Goal: Information Seeking & Learning: Check status

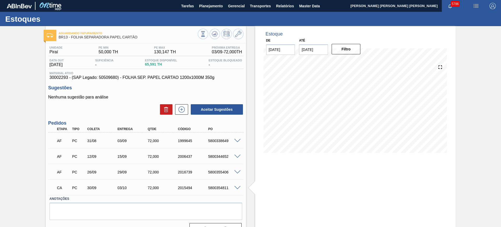
scroll to position [11, 0]
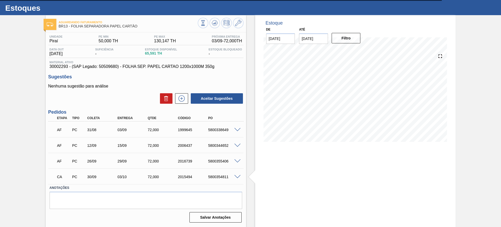
click at [219, 20] on div at bounding box center [221, 24] width 46 height 12
click at [212, 21] on icon at bounding box center [215, 23] width 6 height 6
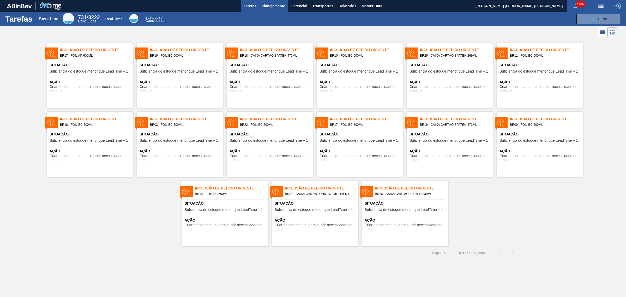
click at [267, 4] on span "Planejamento" at bounding box center [274, 6] width 24 height 6
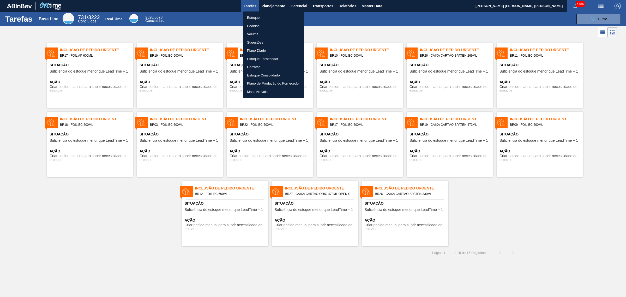
click at [267, 17] on li "Estoque" at bounding box center [273, 18] width 61 height 8
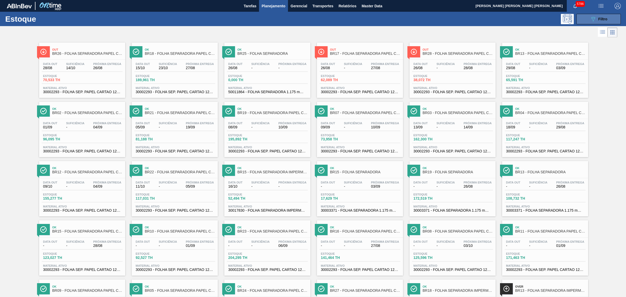
click at [593, 16] on icon "089F7B8B-B2A5-4AFE-B5C0-19BA573D28AC" at bounding box center [593, 19] width 6 height 6
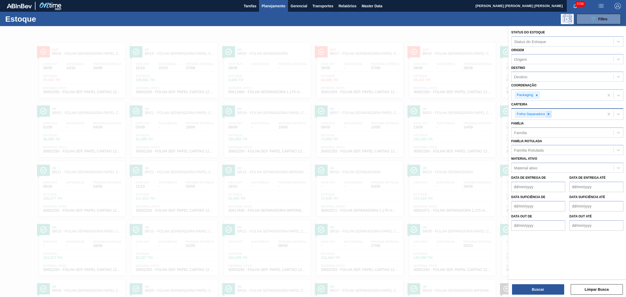
click at [550, 113] on icon at bounding box center [549, 114] width 4 height 4
click at [540, 163] on div "Material ativo" at bounding box center [563, 167] width 102 height 8
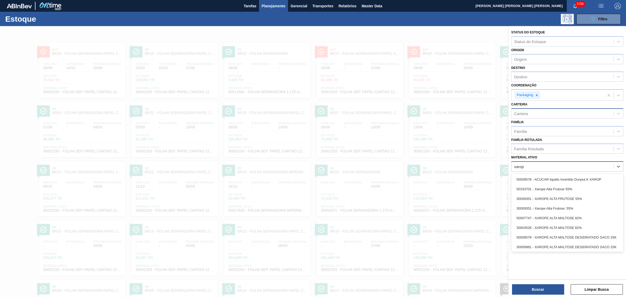
type ativo "xarope"
click at [568, 246] on div "30003526 - XAROPE ALTA MALTOSE;82%;;" at bounding box center [568, 247] width 112 height 10
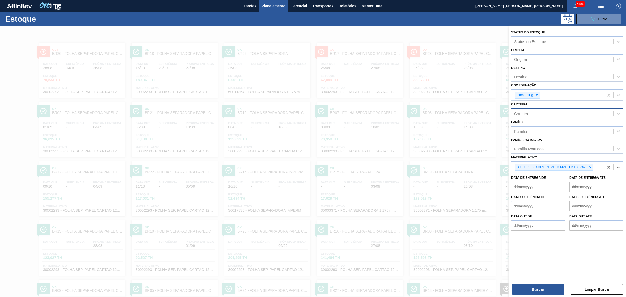
click at [529, 74] on div "Destino" at bounding box center [563, 77] width 102 height 8
type input "nova m"
type input "m"
type input "juat"
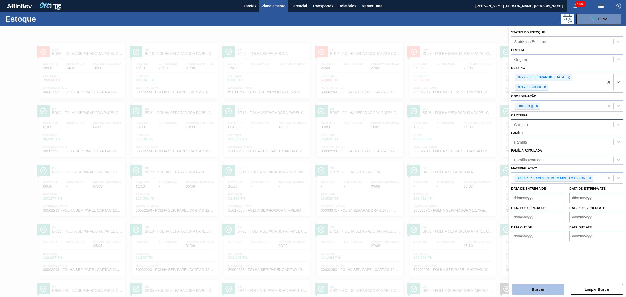
click at [552, 291] on button "Buscar" at bounding box center [538, 289] width 52 height 10
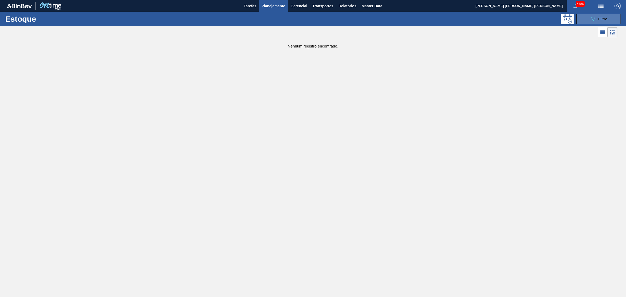
click at [610, 13] on div "Estoque 089F7B8B-B2A5-4AFE-B5C0-19BA573D28AC Filtro" at bounding box center [313, 19] width 626 height 14
click at [609, 16] on button "089F7B8B-B2A5-4AFE-B5C0-19BA573D28AC Filtro" at bounding box center [599, 19] width 44 height 10
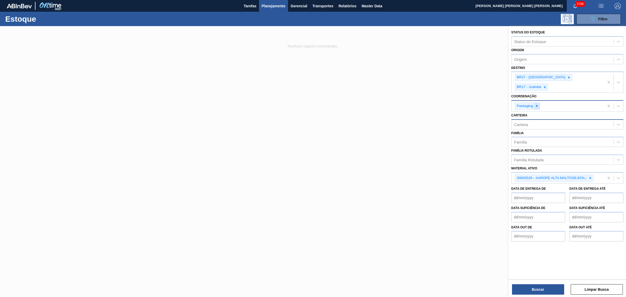
click at [538, 104] on icon at bounding box center [537, 106] width 4 height 4
click at [556, 284] on div "Buscar Limpar Busca" at bounding box center [567, 287] width 117 height 15
click at [555, 285] on button "Buscar" at bounding box center [538, 289] width 52 height 10
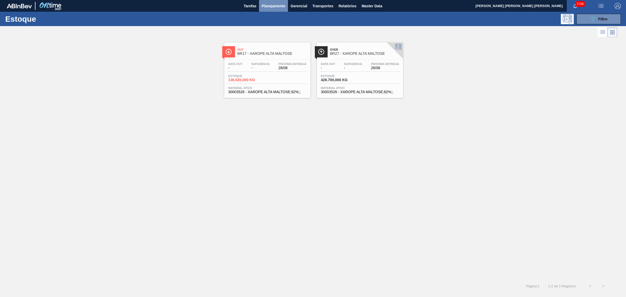
click at [284, 2] on button "Planejamento" at bounding box center [273, 6] width 29 height 12
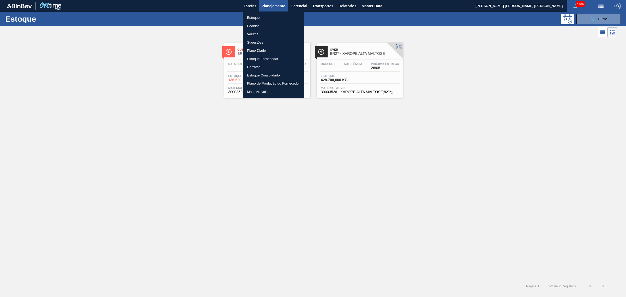
click at [271, 17] on li "Estoque" at bounding box center [273, 18] width 61 height 8
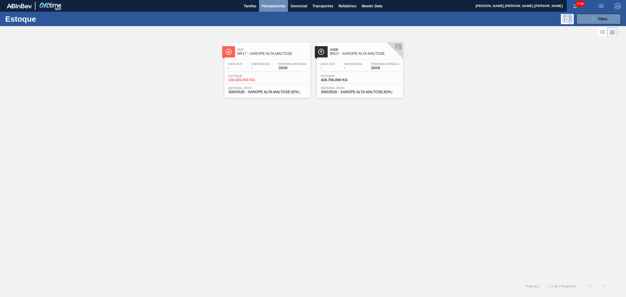
click at [269, 10] on button "Planejamento" at bounding box center [273, 6] width 29 height 12
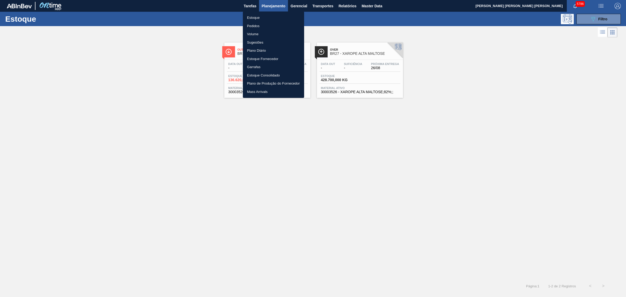
click at [266, 24] on li "Pedidos" at bounding box center [273, 26] width 61 height 8
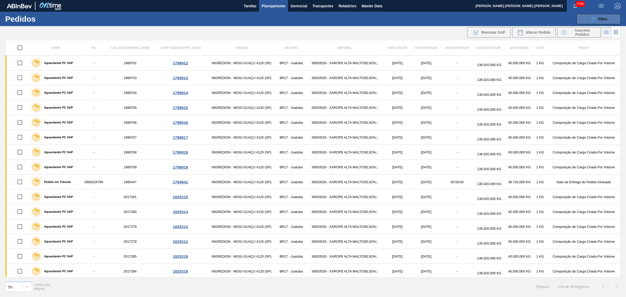
click at [598, 22] on button "089F7B8B-B2A5-4AFE-B5C0-19BA573D28AC Filtro" at bounding box center [599, 19] width 44 height 10
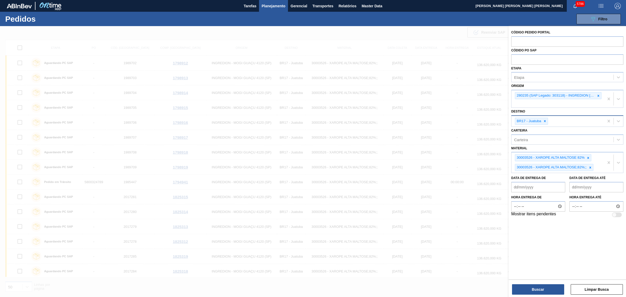
click at [552, 121] on div "BR17 - Juatuba" at bounding box center [558, 121] width 93 height 11
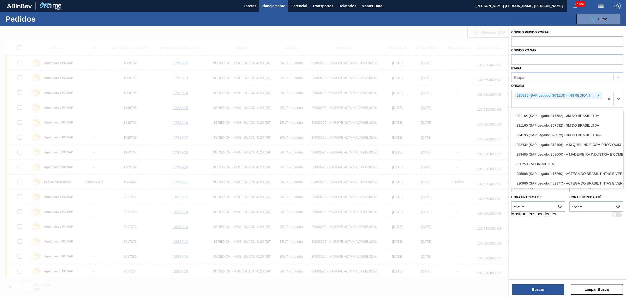
click at [558, 108] on div "280235 (SAP Legado: 303118) - INGREDION BRASIL INGREDIENTES" at bounding box center [568, 99] width 112 height 18
click at [550, 289] on button "Buscar" at bounding box center [538, 289] width 52 height 10
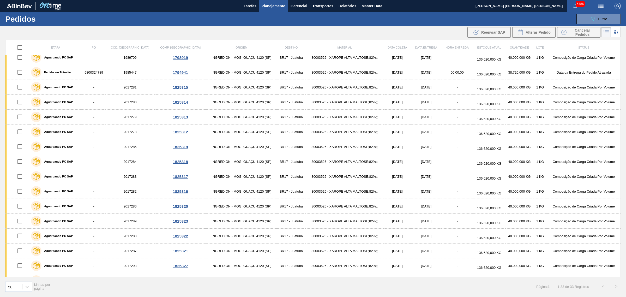
scroll to position [98, 0]
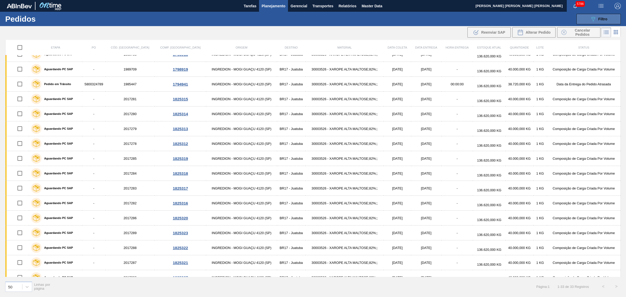
click at [593, 16] on icon "089F7B8B-B2A5-4AFE-B5C0-19BA573D28AC" at bounding box center [593, 19] width 6 height 6
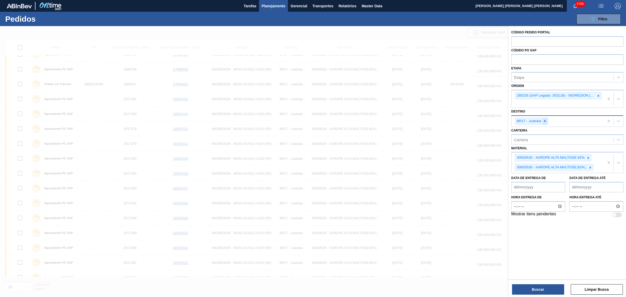
click at [546, 121] on icon at bounding box center [545, 121] width 4 height 4
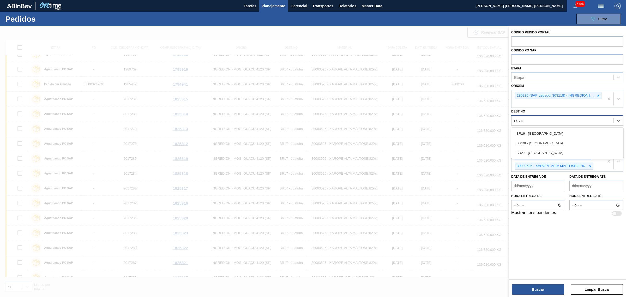
type input "nova m"
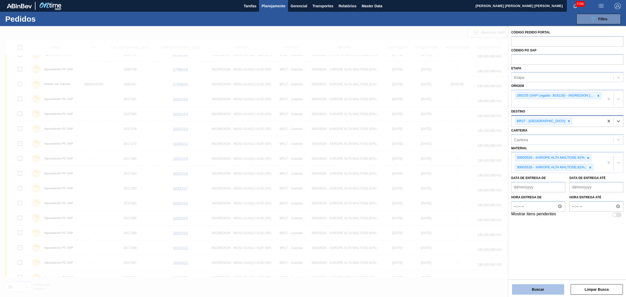
click at [538, 292] on button "Buscar" at bounding box center [538, 289] width 52 height 10
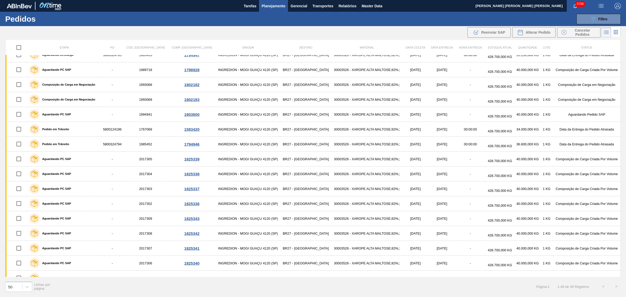
scroll to position [294, 0]
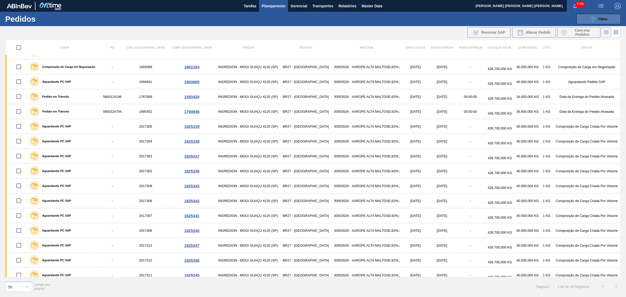
click at [594, 20] on icon "089F7B8B-B2A5-4AFE-B5C0-19BA573D28AC" at bounding box center [593, 19] width 6 height 6
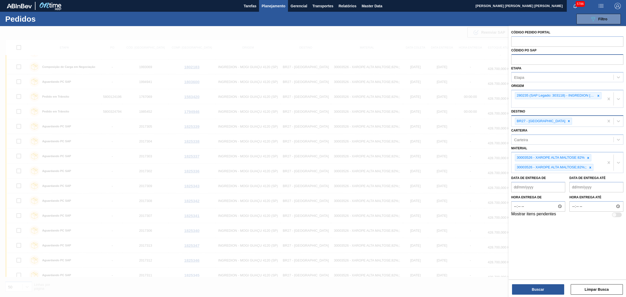
click at [537, 57] on input "text" at bounding box center [568, 59] width 112 height 10
click at [534, 77] on div "Etapa" at bounding box center [563, 78] width 102 height 8
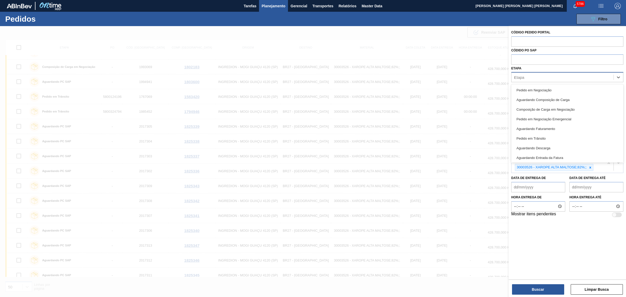
type input "sa"
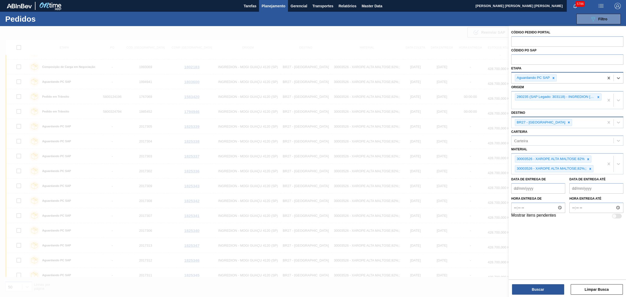
type input "a"
type input "fatur"
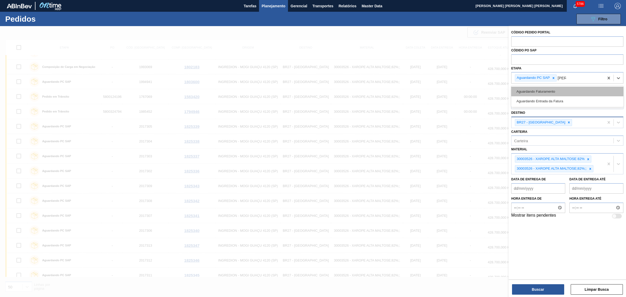
click at [548, 89] on div "Aguardando Faturamento" at bounding box center [568, 92] width 112 height 10
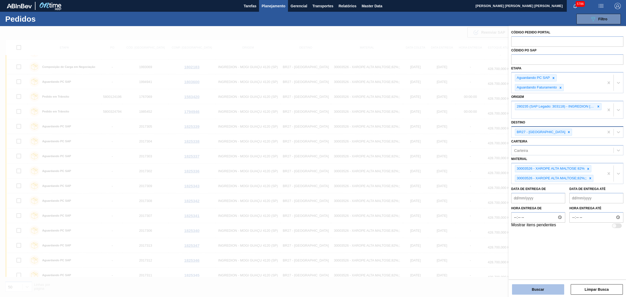
click at [539, 289] on button "Buscar" at bounding box center [538, 289] width 52 height 10
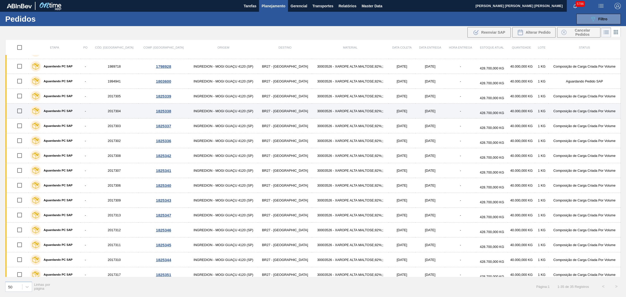
scroll to position [163, 0]
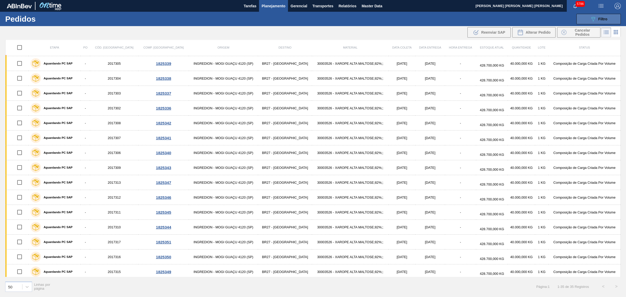
click at [590, 20] on icon "089F7B8B-B2A5-4AFE-B5C0-19BA573D28AC" at bounding box center [593, 19] width 6 height 6
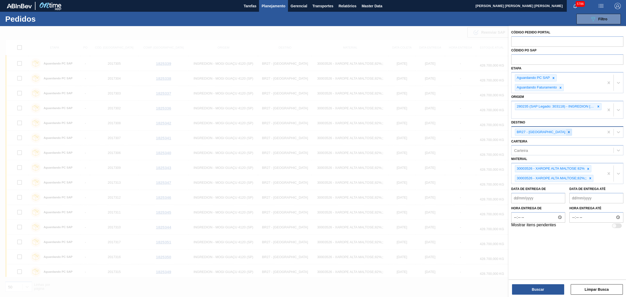
click at [568, 132] on icon at bounding box center [569, 132] width 2 height 2
type input "juat"
click at [554, 286] on button "Buscar" at bounding box center [538, 289] width 52 height 10
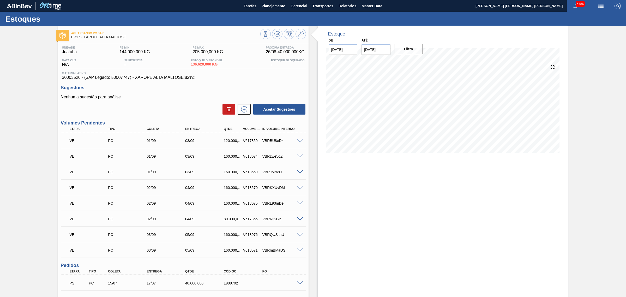
click at [69, 80] on span "30003526 - (SAP Legado: 50007747) - XAROPE ALTA MALTOSE;82%;;" at bounding box center [183, 77] width 243 height 5
copy span "30003526"
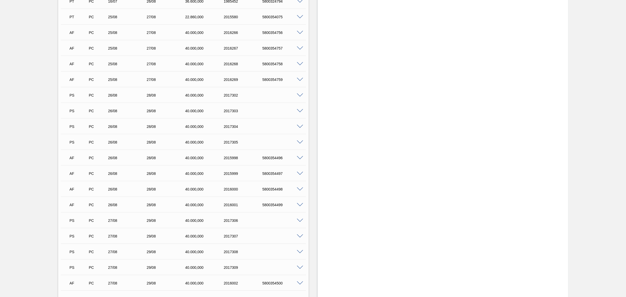
scroll to position [750, 0]
click at [297, 113] on span at bounding box center [300, 112] width 6 height 4
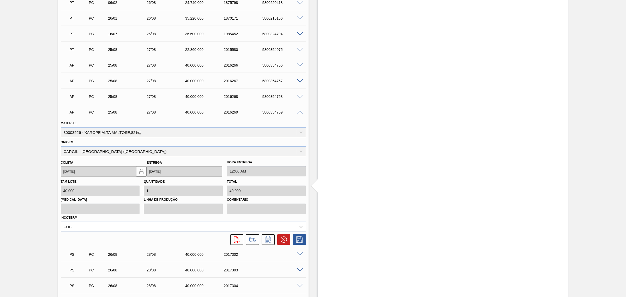
click at [299, 97] on span at bounding box center [300, 97] width 6 height 4
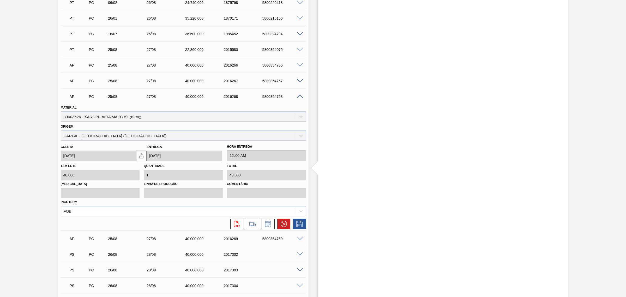
click at [299, 81] on span at bounding box center [300, 81] width 6 height 4
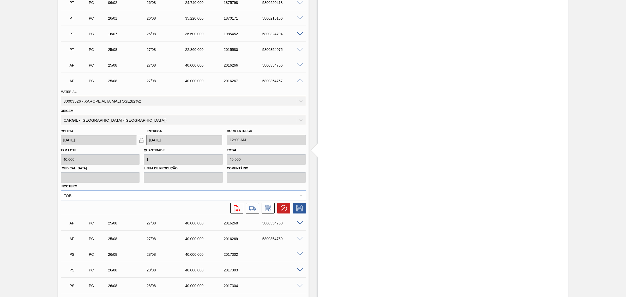
click at [300, 66] on span at bounding box center [300, 65] width 6 height 4
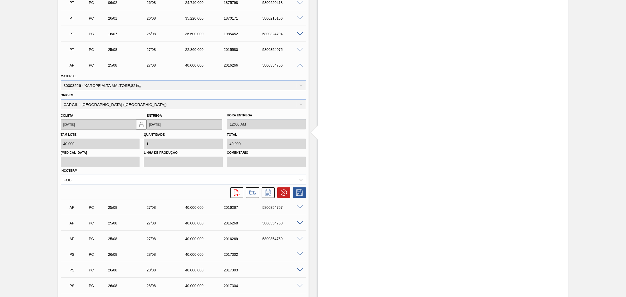
click at [299, 50] on span at bounding box center [300, 50] width 6 height 4
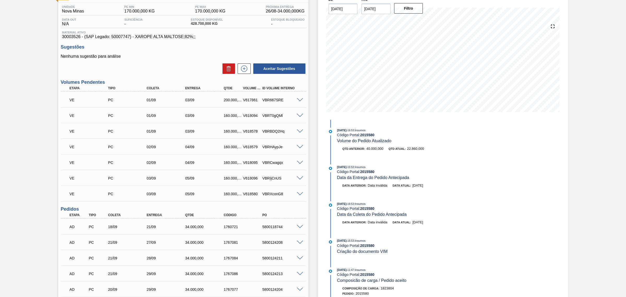
scroll to position [130, 0]
